Goal: Task Accomplishment & Management: Manage account settings

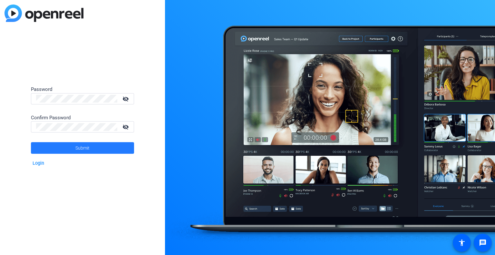
click at [69, 142] on span at bounding box center [82, 147] width 103 height 15
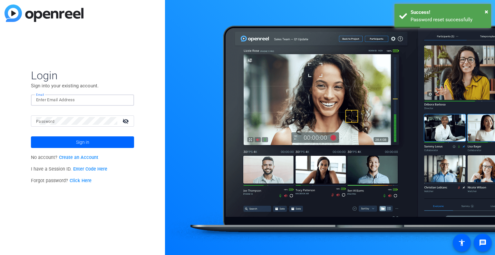
click at [77, 97] on input "Email" at bounding box center [82, 100] width 93 height 8
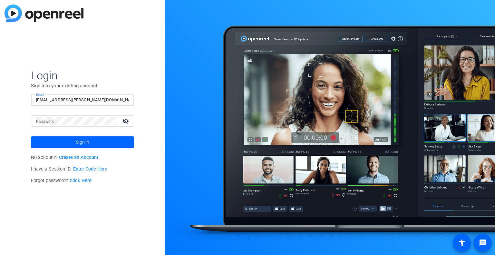
type input "[EMAIL_ADDRESS][PERSON_NAME][DOMAIN_NAME]"
click at [62, 143] on span at bounding box center [82, 141] width 103 height 15
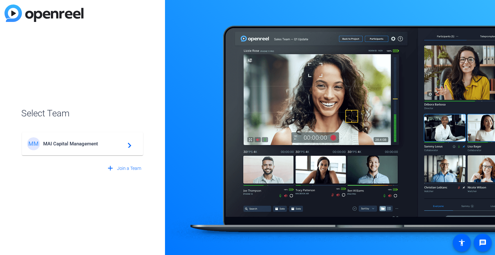
click at [62, 143] on span "MAI Capital Management" at bounding box center [83, 144] width 81 height 6
